Goal: Communication & Community: Answer question/provide support

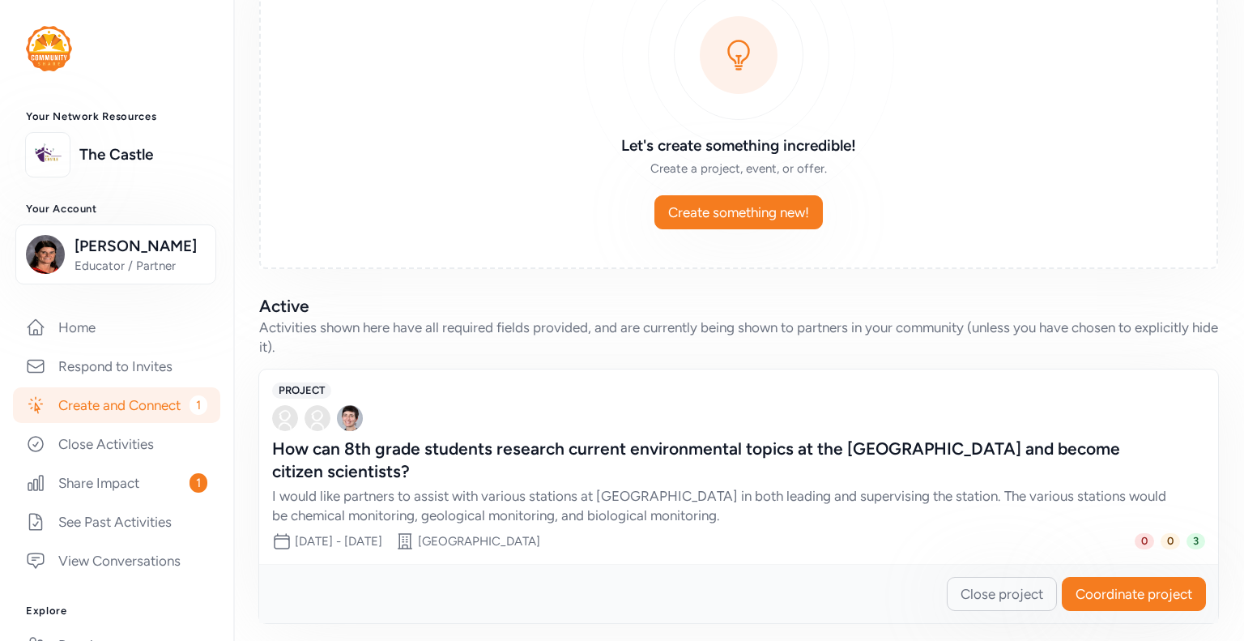
scroll to position [159, 0]
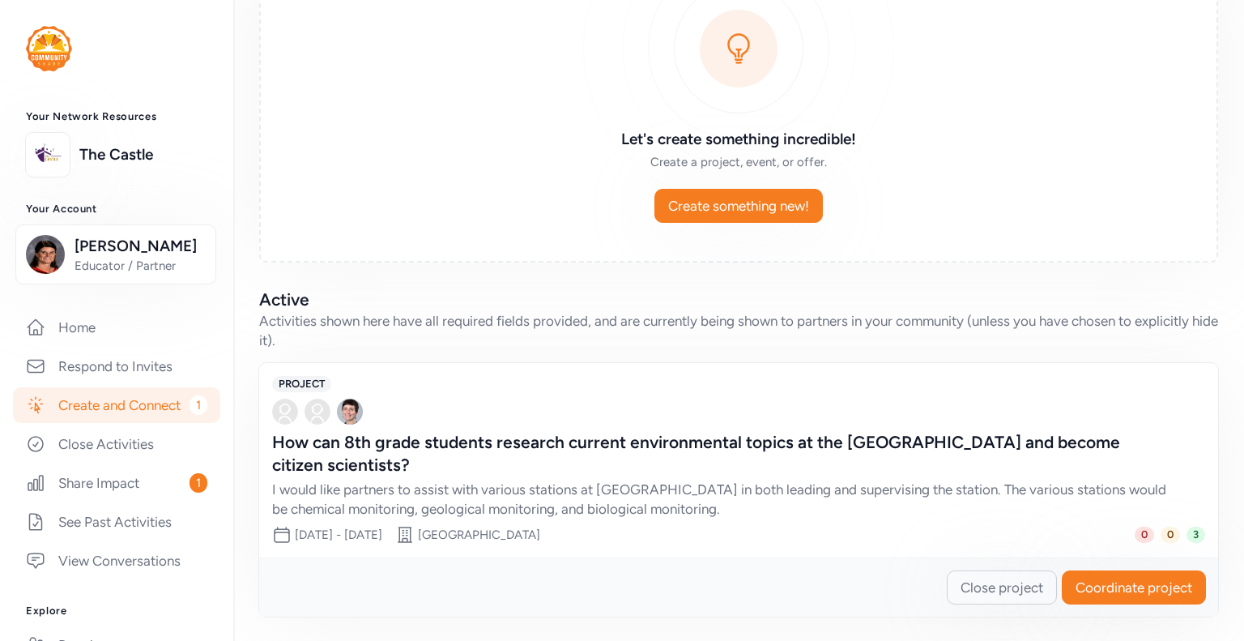
click at [1102, 586] on span "Coordinate project" at bounding box center [1134, 587] width 117 height 19
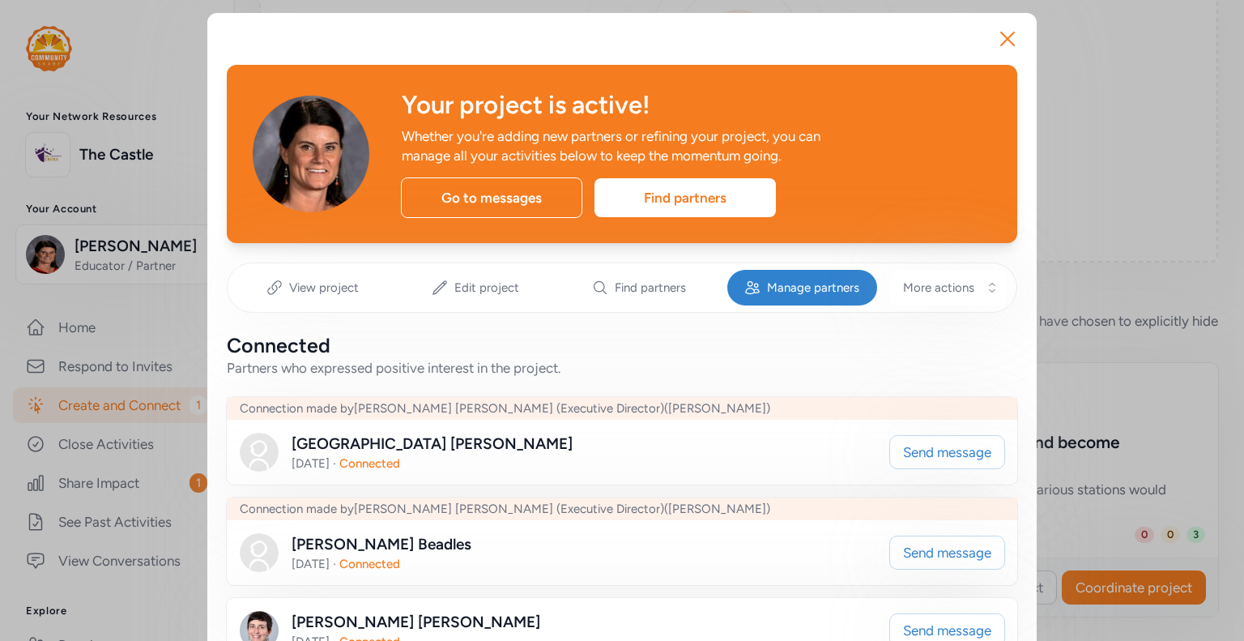
scroll to position [81, 0]
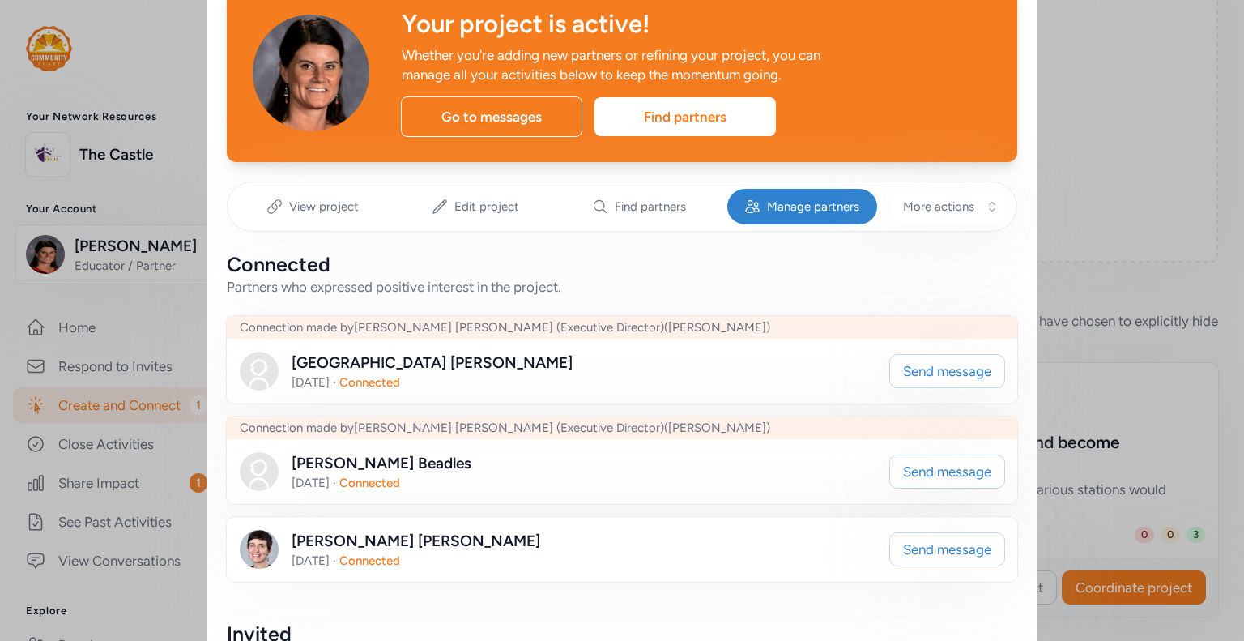
click at [930, 469] on span "Send message" at bounding box center [947, 471] width 88 height 19
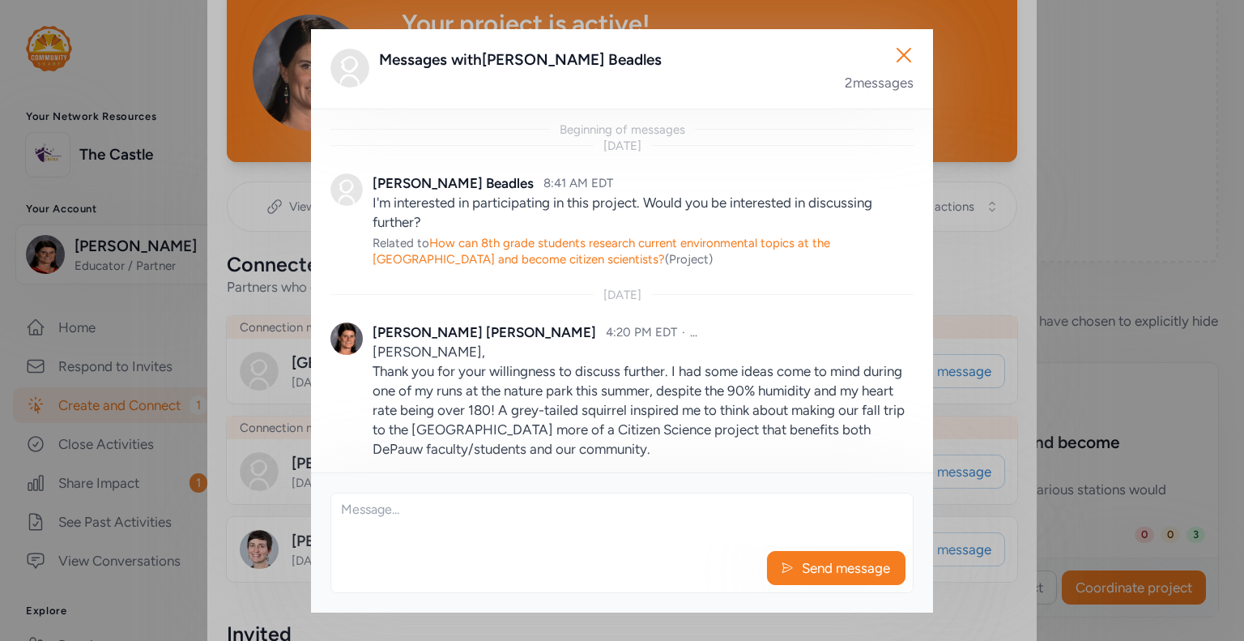
scroll to position [203, 0]
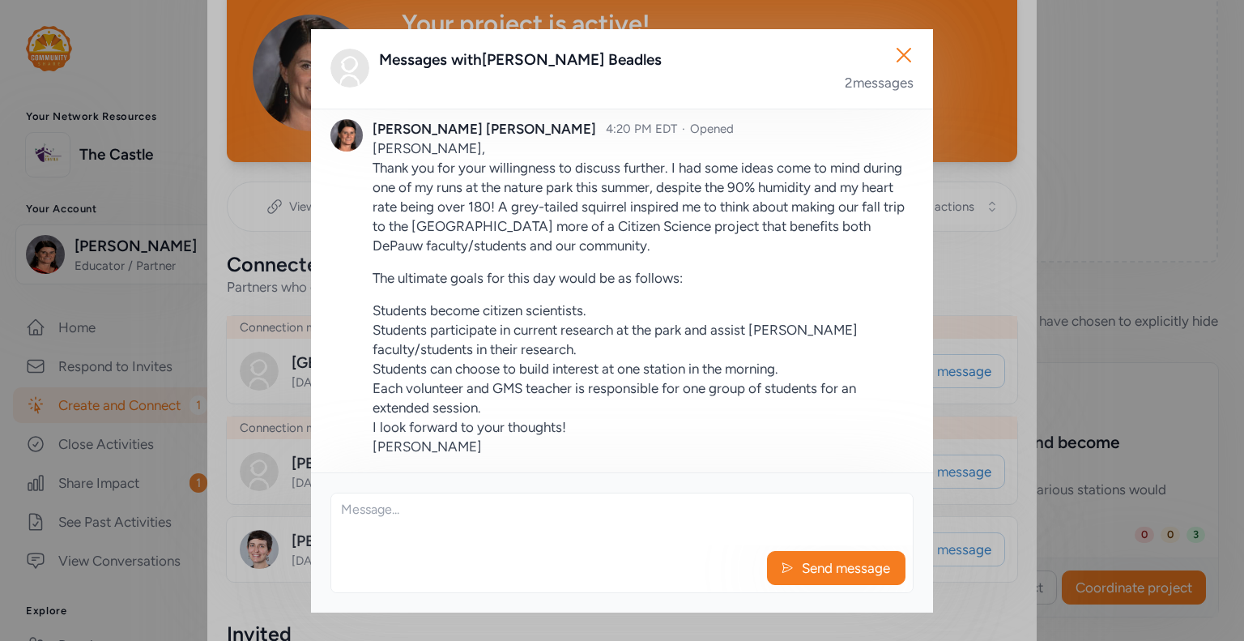
click at [395, 540] on textarea at bounding box center [622, 519] width 582 height 52
drag, startPoint x: 590, startPoint y: 510, endPoint x: 278, endPoint y: 511, distance: 311.9
click at [278, 511] on div "Close Messages with [PERSON_NAME] 2 messages Beginning of messages [DATE] [PERS…" at bounding box center [622, 320] width 1244 height 641
type textarea "Does [DATE] work for you?"
click at [853, 563] on span "Send message" at bounding box center [846, 567] width 92 height 19
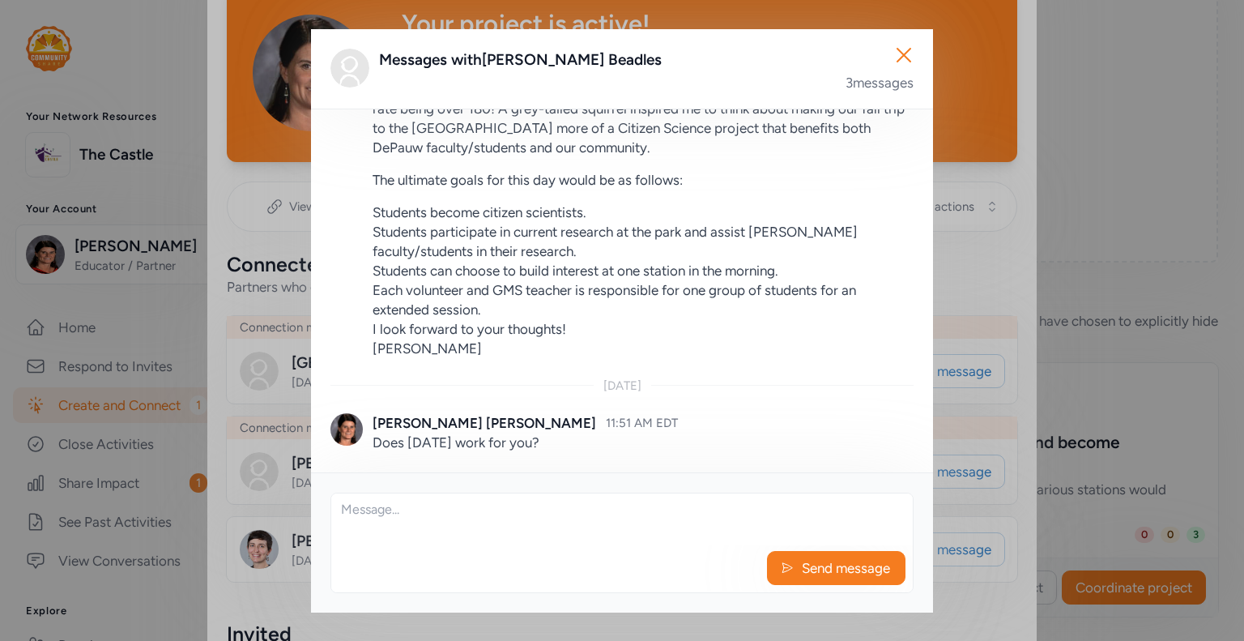
scroll to position [327, 0]
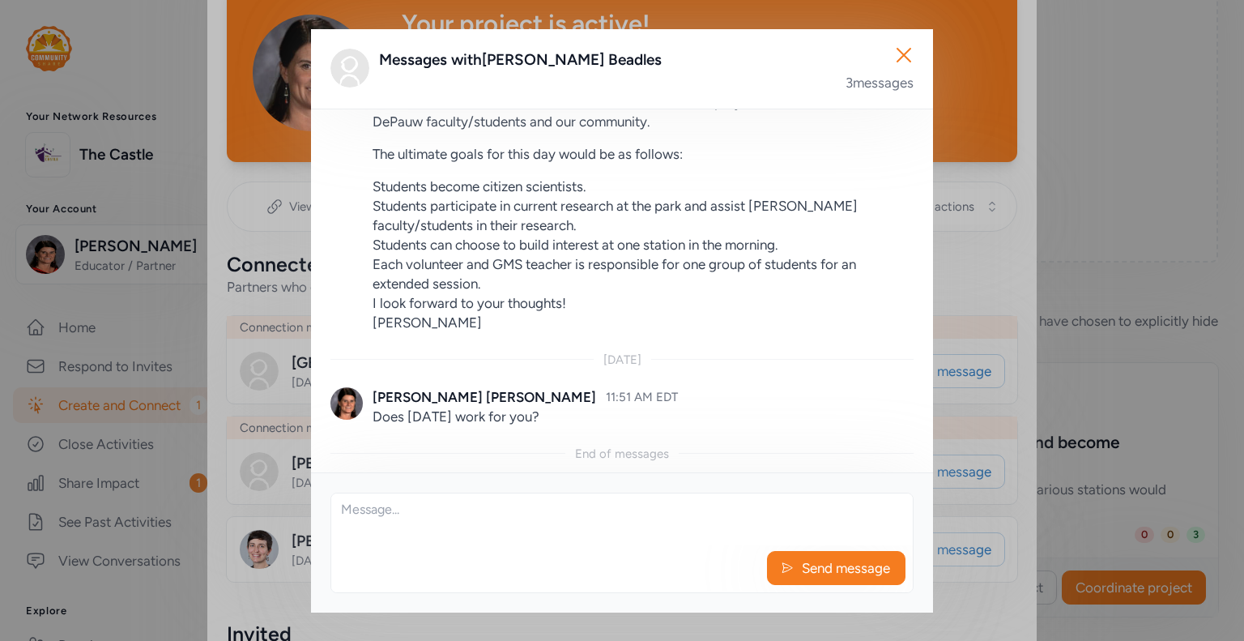
click at [905, 55] on icon "button" at bounding box center [904, 55] width 13 height 13
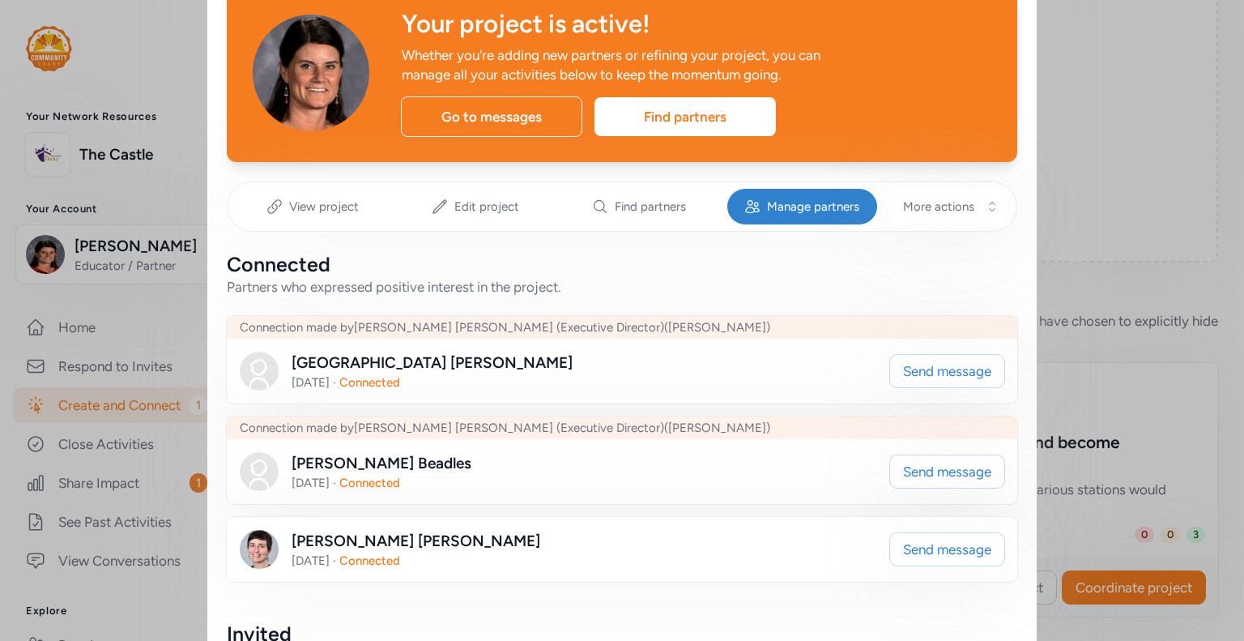
click at [953, 369] on span "Send message" at bounding box center [947, 370] width 88 height 19
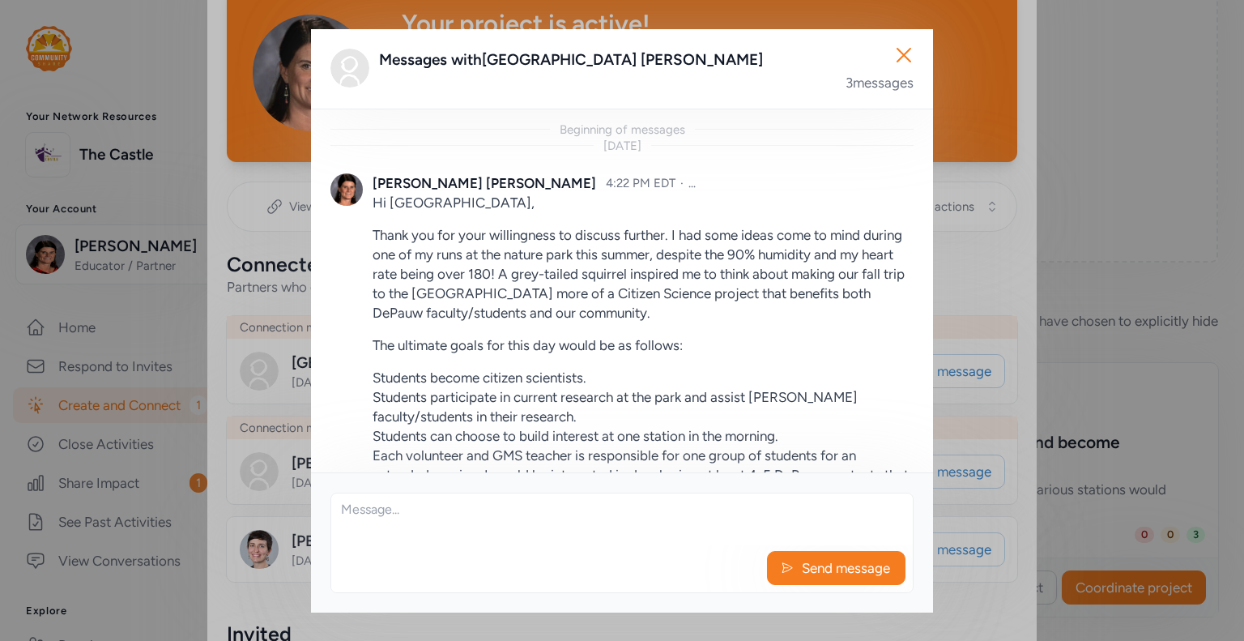
scroll to position [418, 0]
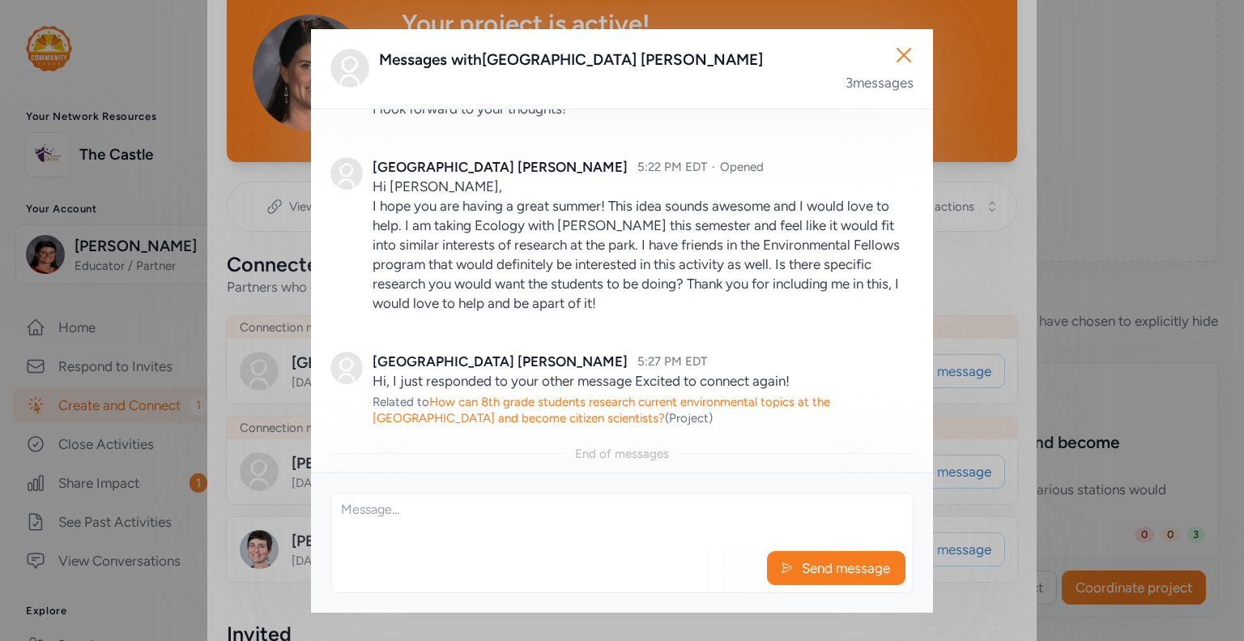
click at [362, 522] on textarea at bounding box center [622, 519] width 582 height 52
paste textarea "Does [DATE] work for you?"
type textarea "Does [DATE] work for you?"
click at [813, 569] on span "Send message" at bounding box center [846, 567] width 92 height 19
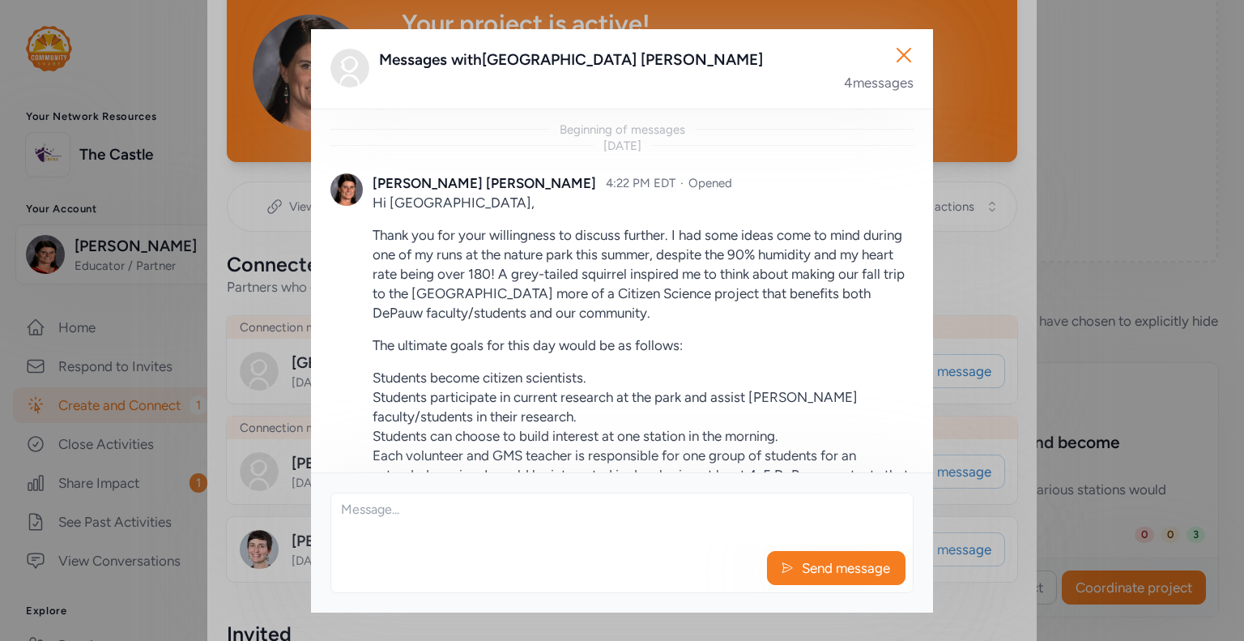
scroll to position [512, 0]
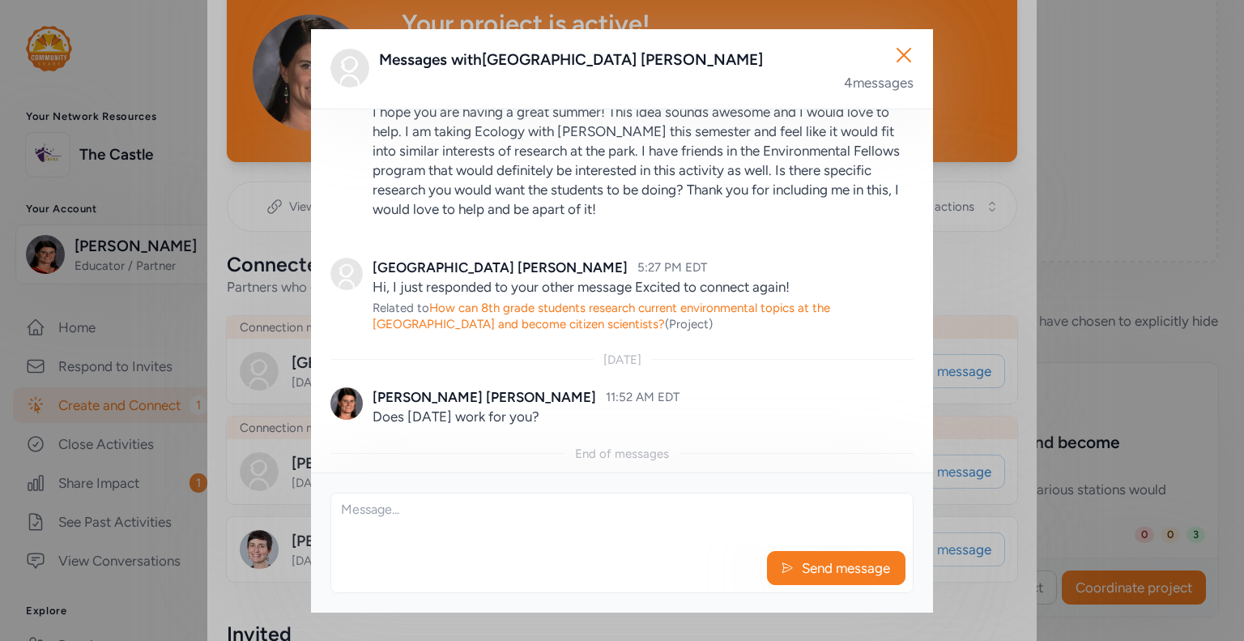
click at [907, 47] on icon "button" at bounding box center [904, 55] width 26 height 26
